Goal: Check status: Check status

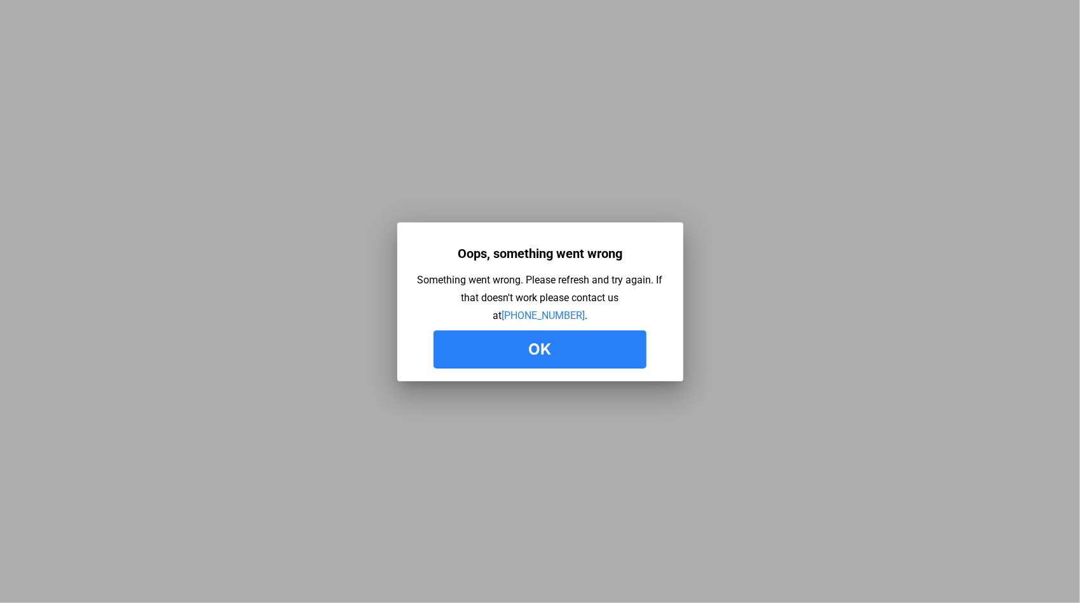
click at [529, 362] on button "Ok" at bounding box center [539, 349] width 213 height 38
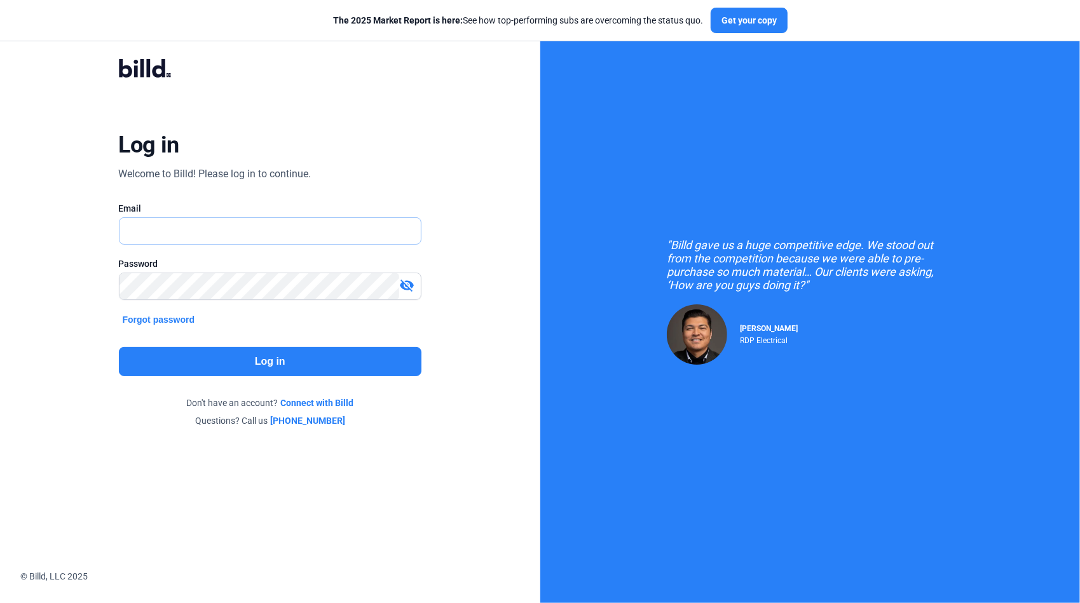
click at [207, 229] on input "text" at bounding box center [263, 231] width 288 height 26
type input "[PERSON_NAME][EMAIL_ADDRESS][DOMAIN_NAME]"
click at [238, 376] on div "Log in Welcome to Billd! Please log in to continue. Email gus.lima@qualityfirst…" at bounding box center [270, 242] width 389 height 411
click at [241, 371] on button "Log in" at bounding box center [270, 361] width 303 height 29
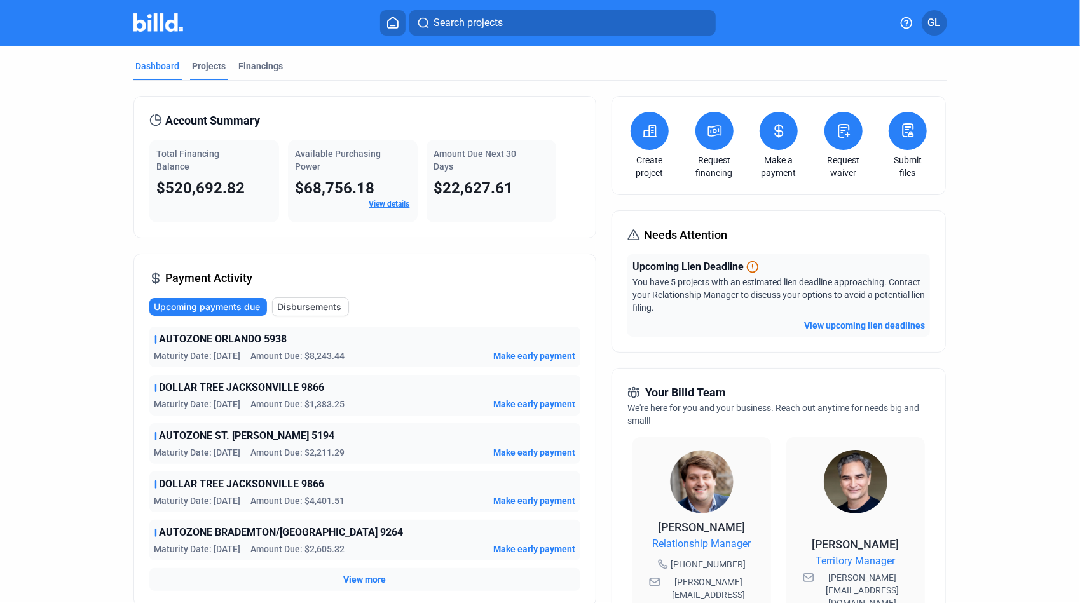
click at [209, 69] on div "Projects" at bounding box center [210, 66] width 34 height 13
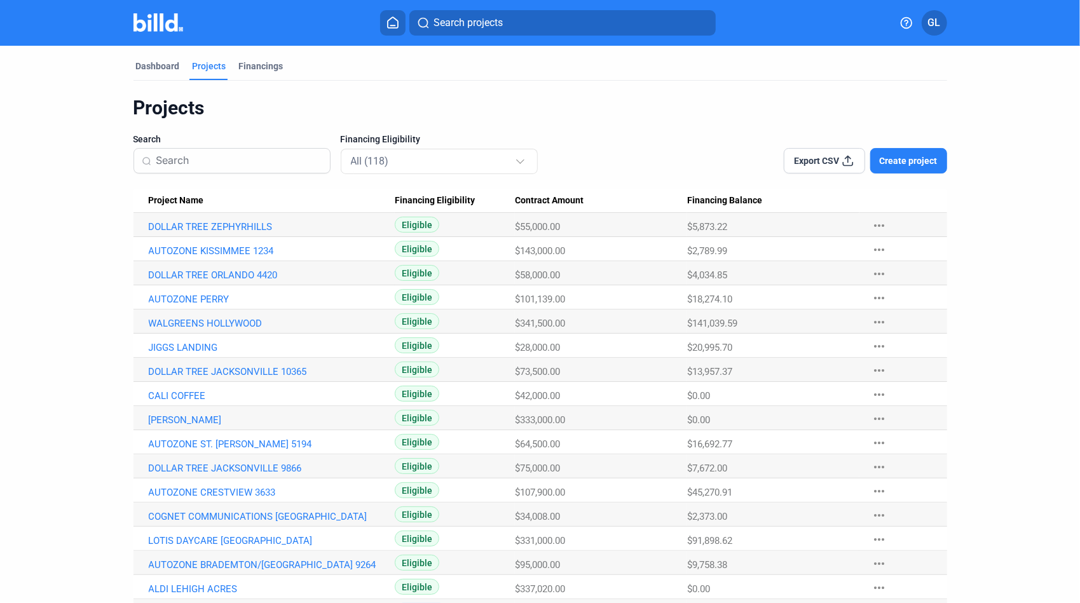
drag, startPoint x: 520, startPoint y: 27, endPoint x: 515, endPoint y: 30, distance: 6.5
click at [515, 30] on button "Search projects" at bounding box center [562, 22] width 306 height 25
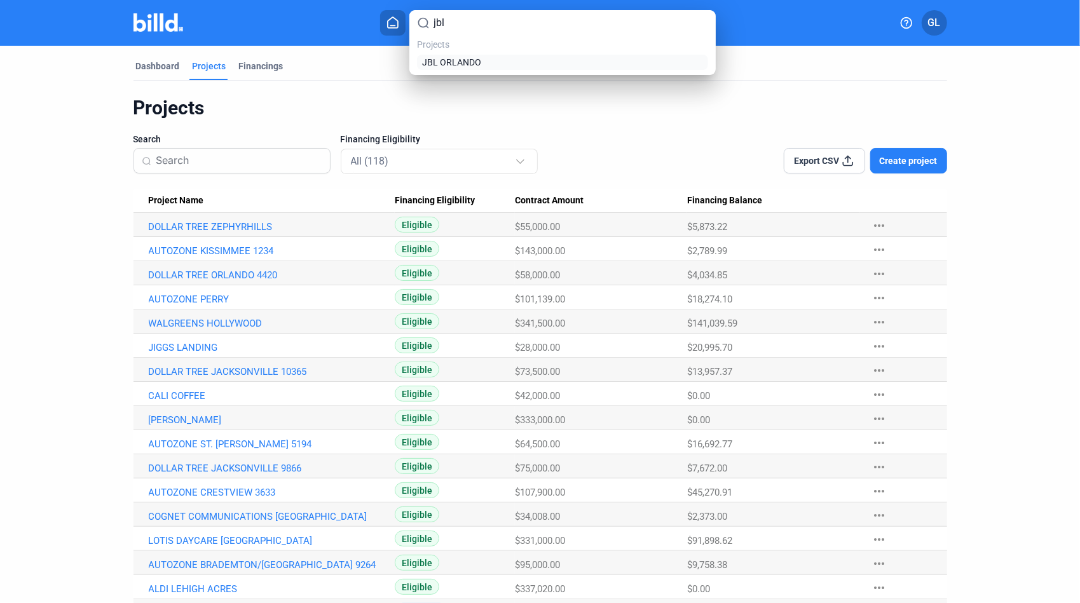
type input "jbl"
click at [472, 58] on span "JBL ORLANDO" at bounding box center [451, 62] width 59 height 13
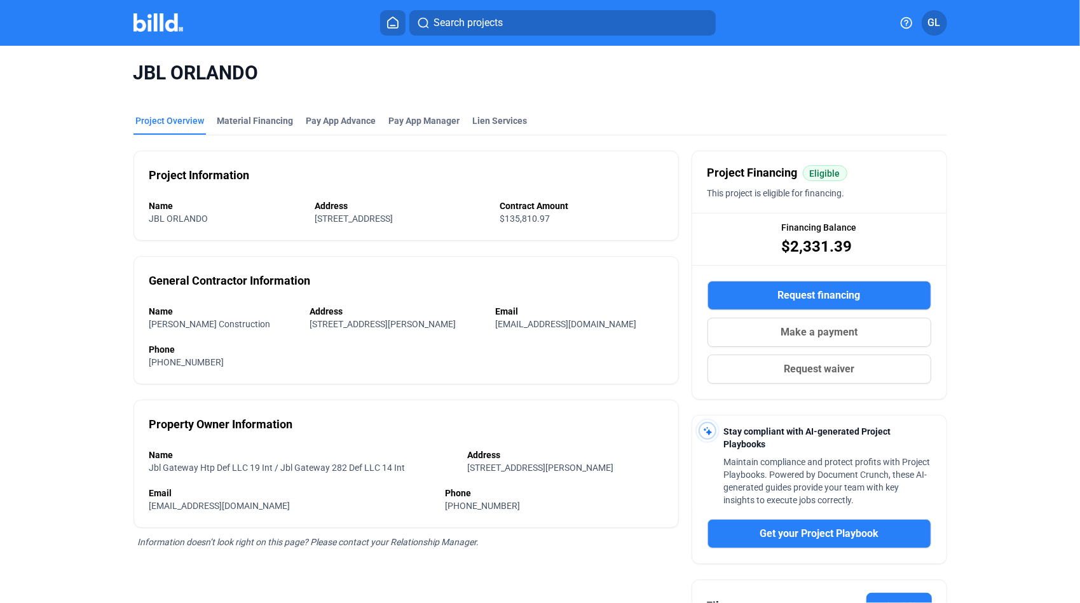
click at [271, 95] on div "JBL ORLANDO" at bounding box center [539, 73] width 813 height 55
click at [265, 119] on div "Material Financing" at bounding box center [255, 120] width 76 height 13
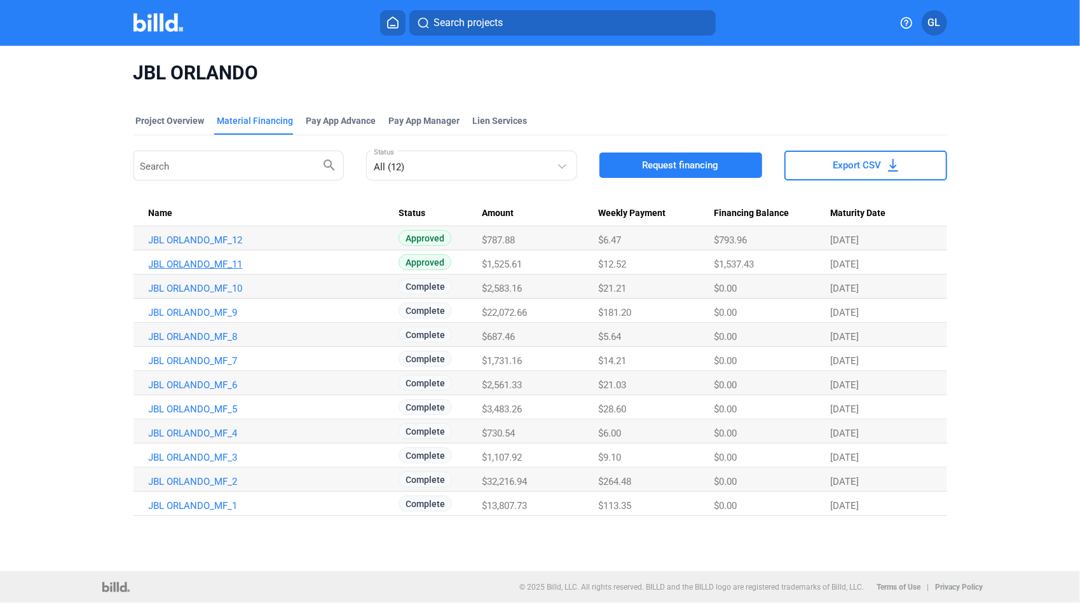
click at [221, 266] on link "JBL ORLANDO_MF_11" at bounding box center [272, 264] width 246 height 11
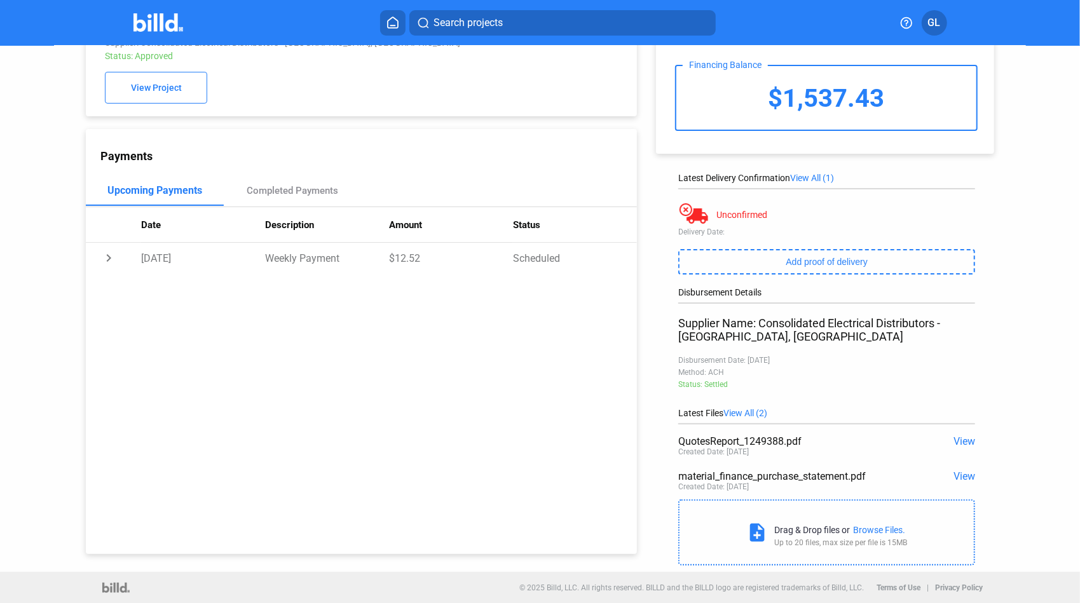
scroll to position [67, 0]
click at [960, 440] on span "View" at bounding box center [964, 441] width 22 height 12
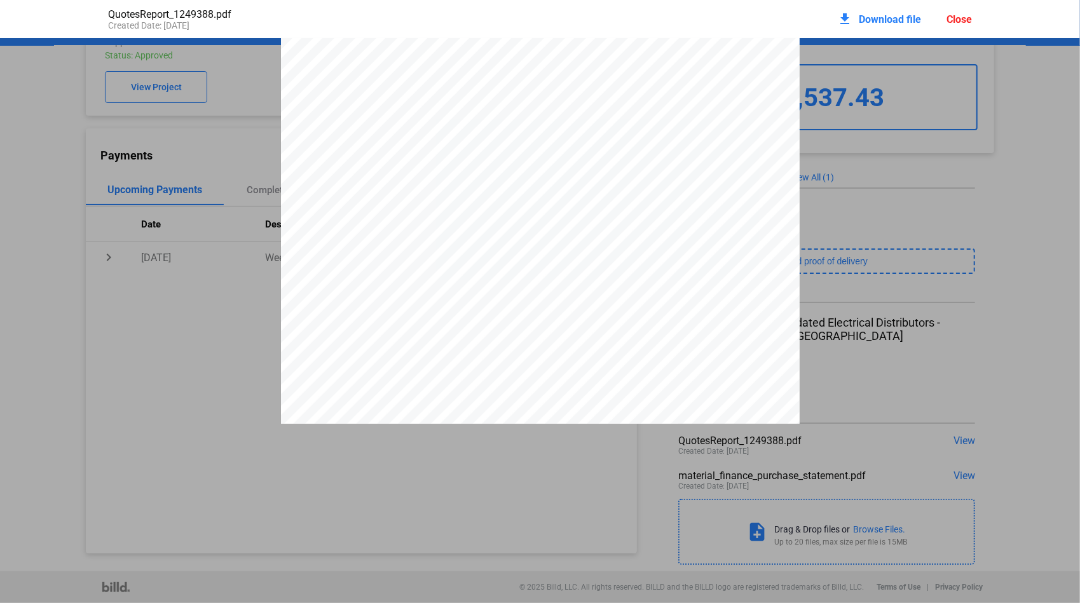
scroll to position [0, 0]
click at [952, 23] on div "Close" at bounding box center [958, 19] width 25 height 12
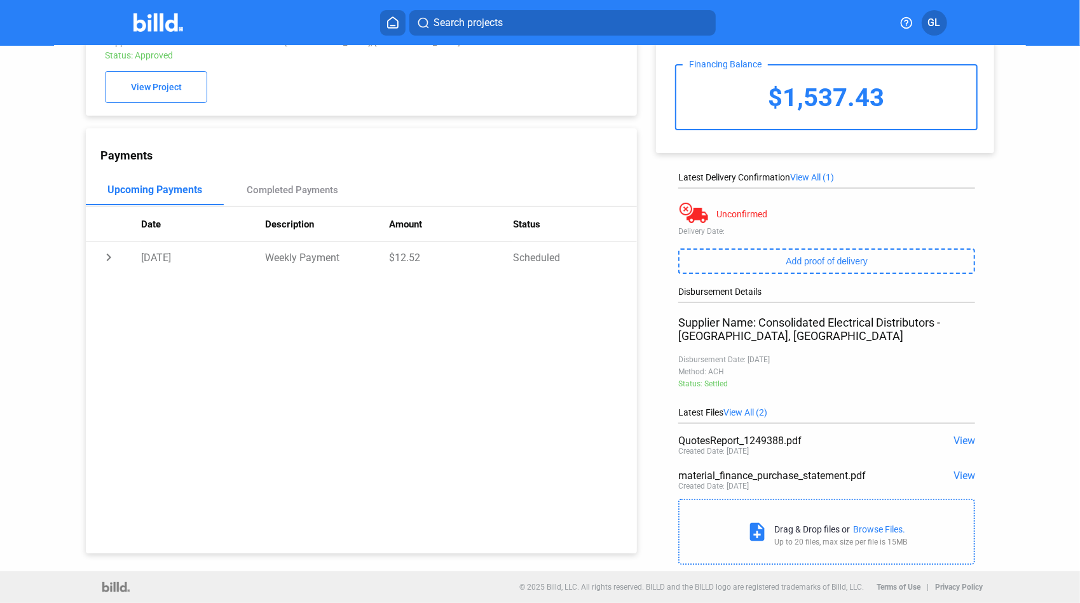
click at [962, 435] on span "View" at bounding box center [964, 441] width 22 height 12
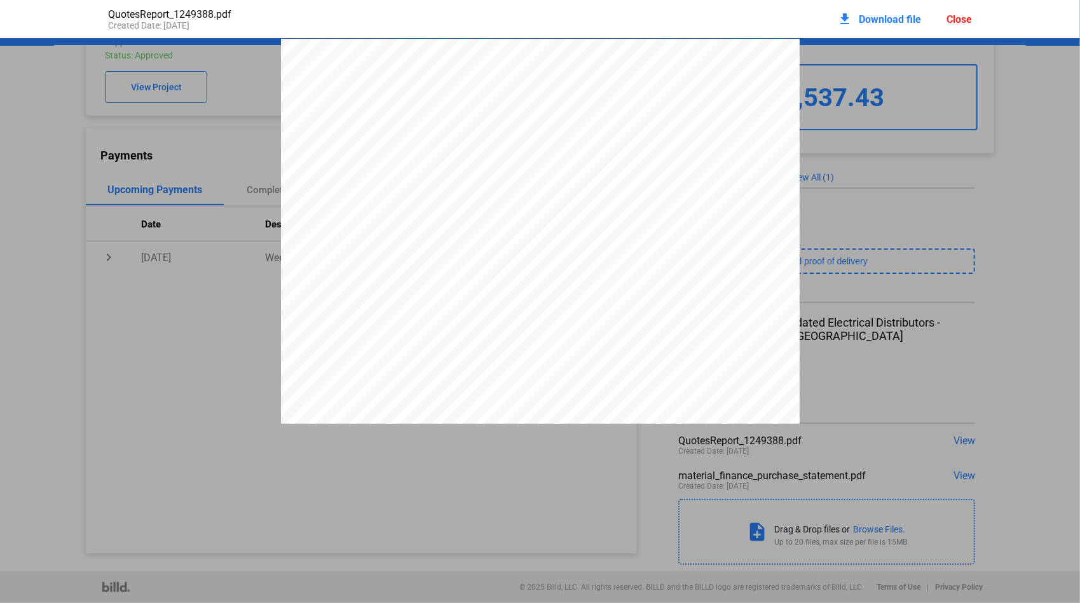
scroll to position [6, 0]
click at [952, 22] on div "Close" at bounding box center [958, 19] width 25 height 12
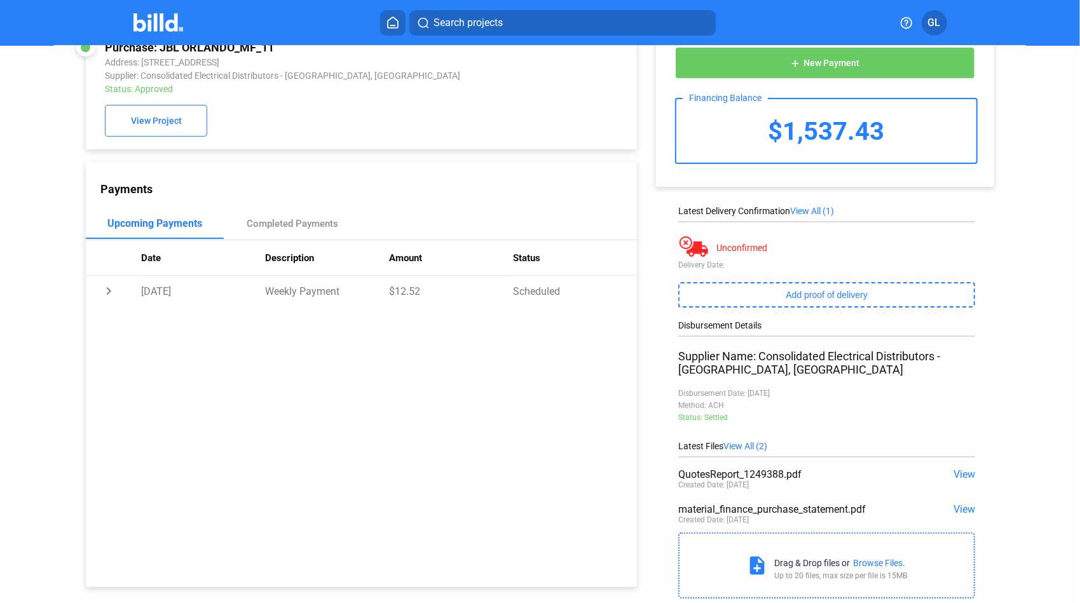
scroll to position [0, 0]
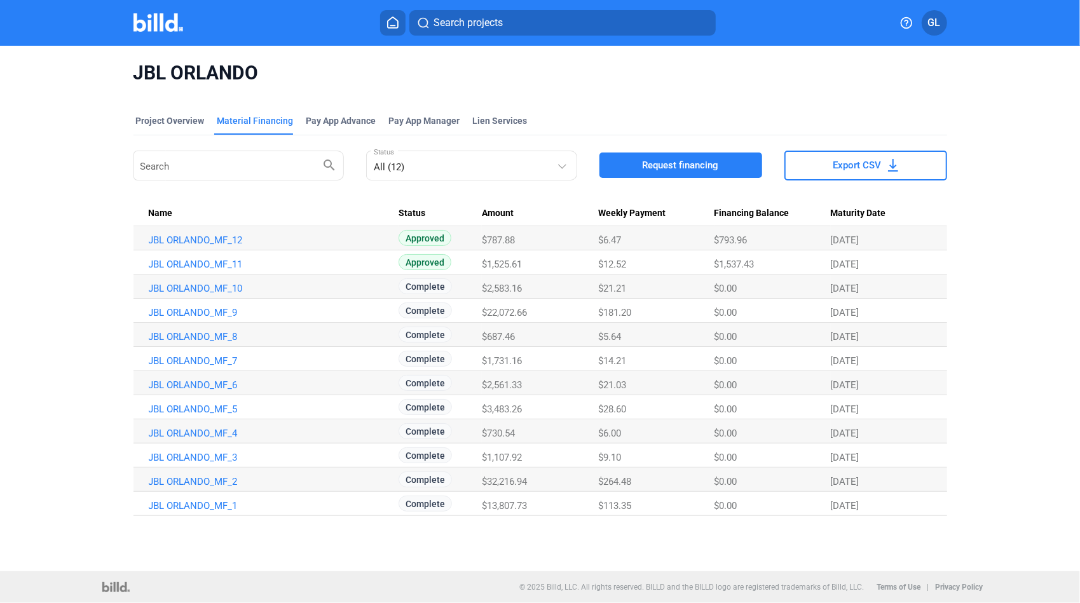
click at [498, 29] on span "Search projects" at bounding box center [467, 22] width 69 height 15
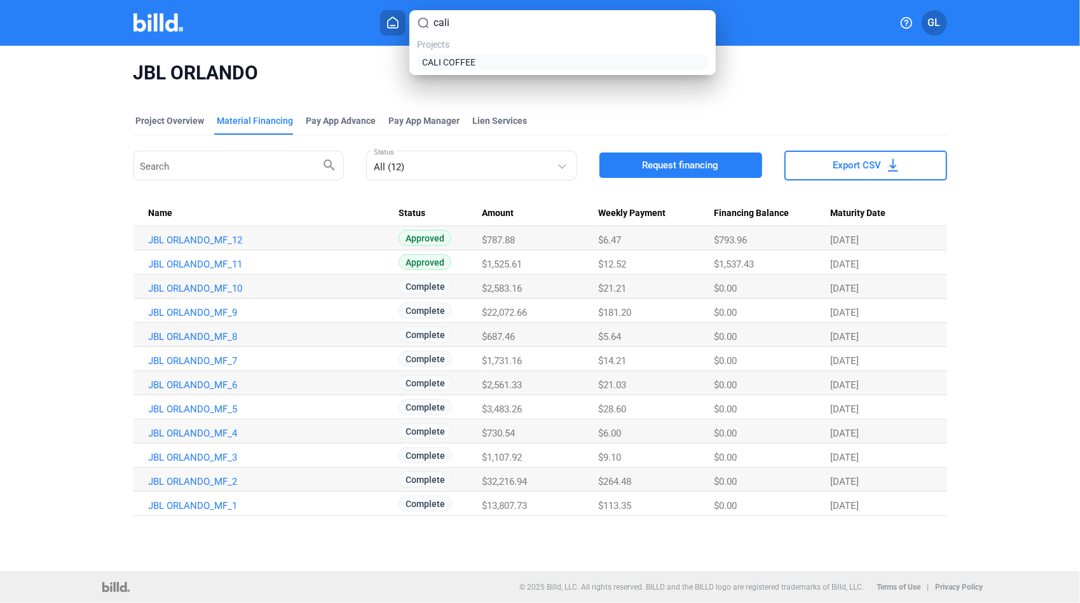
type input "cali"
click at [480, 63] on link "CALI COFFEE" at bounding box center [562, 62] width 286 height 13
click at [463, 64] on span "JBL ORLANDO" at bounding box center [539, 73] width 813 height 24
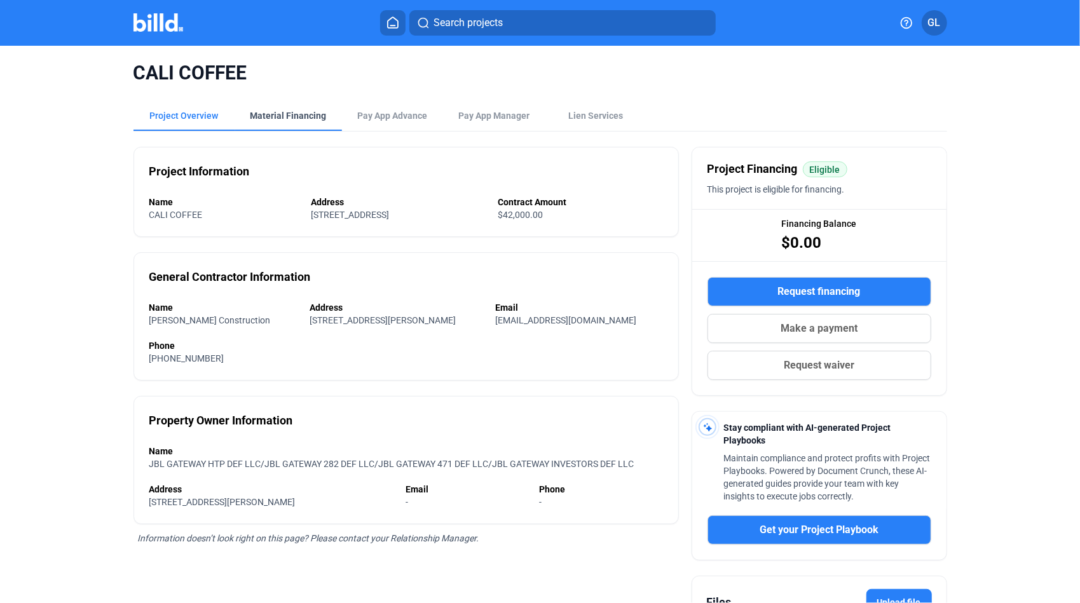
click at [297, 103] on div "Material Financing" at bounding box center [288, 115] width 107 height 31
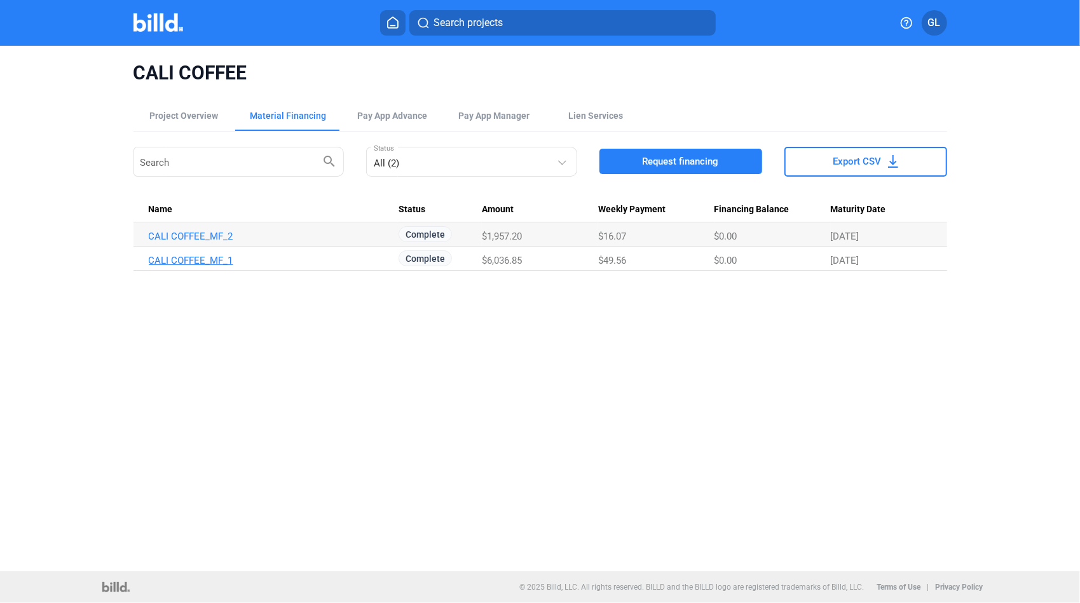
click at [207, 261] on link "CALI COFFEE_MF_1" at bounding box center [272, 260] width 246 height 11
